Goal: Information Seeking & Learning: Learn about a topic

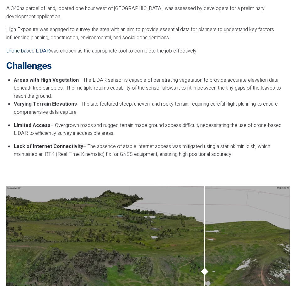
scroll to position [565, 0]
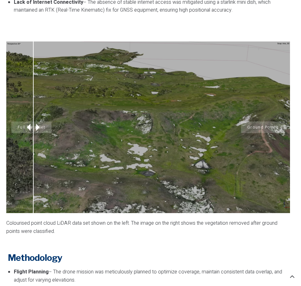
drag, startPoint x: 207, startPoint y: 120, endPoint x: 40, endPoint y: 125, distance: 168.0
click at [33, 125] on div "Full Data Set Ground Points" at bounding box center [147, 127] width 283 height 172
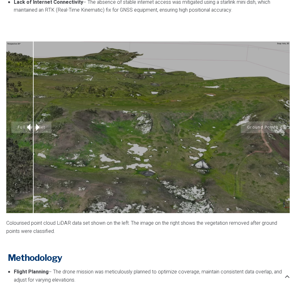
click at [159, 131] on div "Full Data Set Ground Points" at bounding box center [147, 127] width 283 height 172
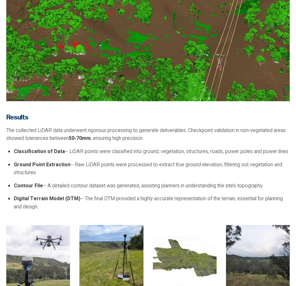
scroll to position [941, 0]
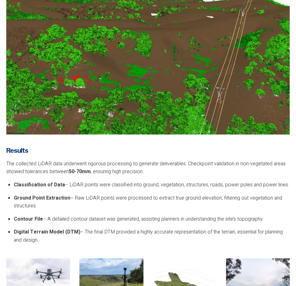
click at [76, 68] on img at bounding box center [147, 48] width 283 height 171
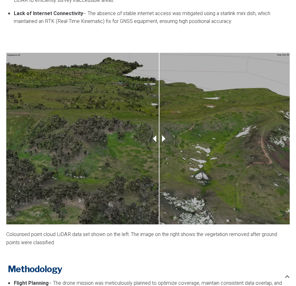
scroll to position [534, 0]
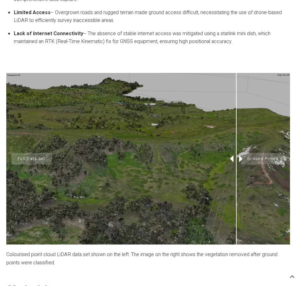
drag, startPoint x: 156, startPoint y: 151, endPoint x: 271, endPoint y: 156, distance: 115.6
click at [271, 156] on div "Full Data Set Ground Points" at bounding box center [147, 159] width 283 height 172
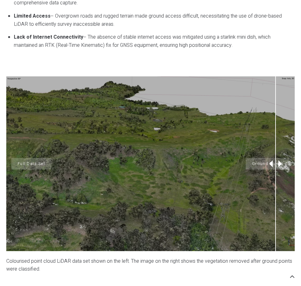
click at [288, 154] on div "Full Data Set Ground Points" at bounding box center [150, 163] width 288 height 174
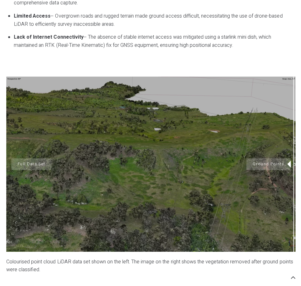
click at [292, 164] on div at bounding box center [292, 207] width 1 height 87
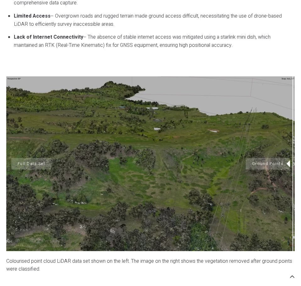
click at [292, 159] on icon at bounding box center [296, 163] width 9 height 9
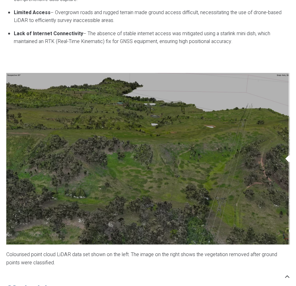
click at [290, 153] on div "Project Objectives A 340ha parcel of land, located one hour west of [GEOGRAPHIC…" at bounding box center [148, 57] width 290 height 379
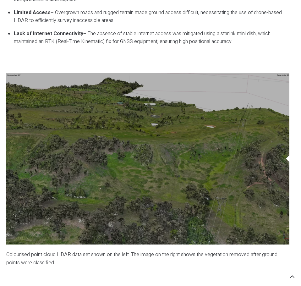
drag, startPoint x: 289, startPoint y: 160, endPoint x: 293, endPoint y: 160, distance: 4.1
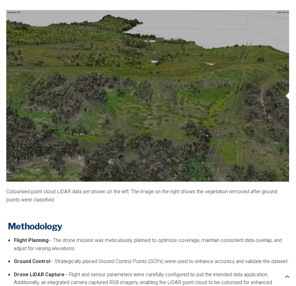
scroll to position [565, 0]
